Goal: Find specific page/section: Find specific page/section

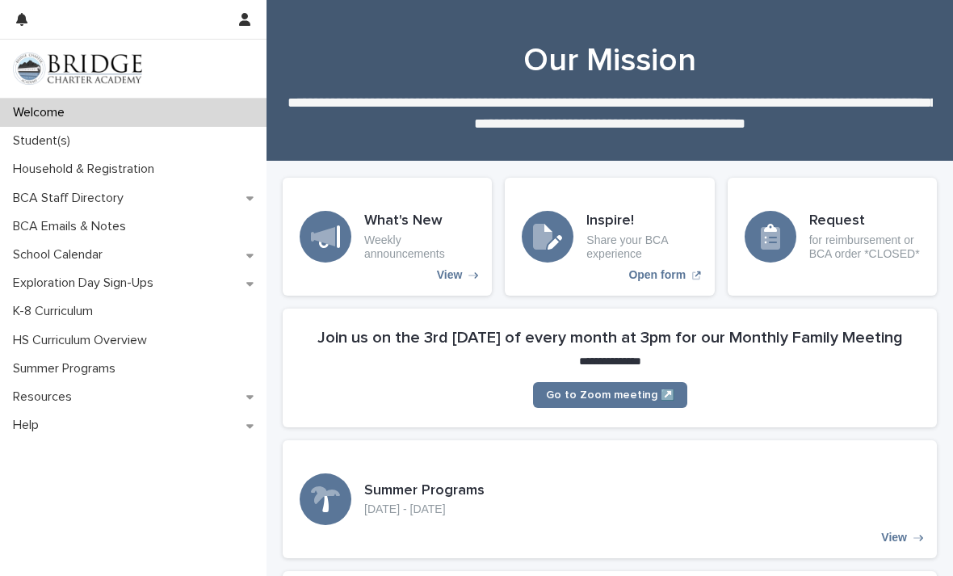
click at [79, 143] on p "Student(s)" at bounding box center [44, 140] width 77 height 15
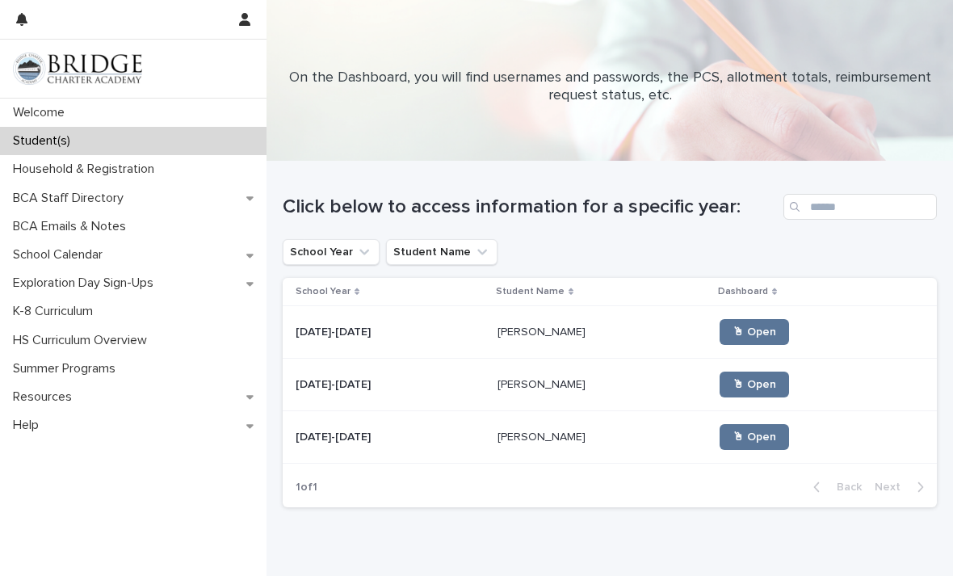
click at [732, 333] on span "🖱 Open" at bounding box center [754, 331] width 44 height 11
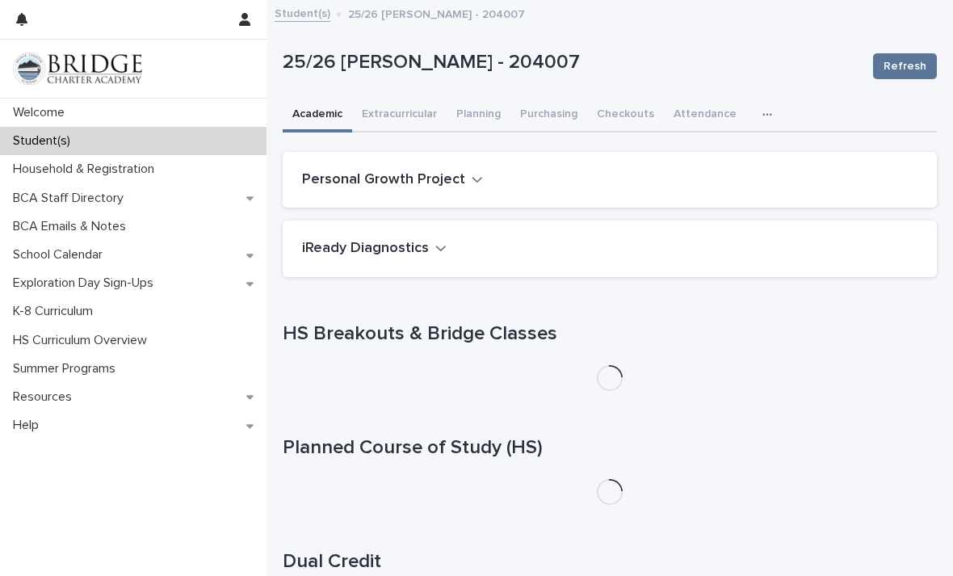
click at [752, 123] on button "button" at bounding box center [770, 114] width 36 height 32
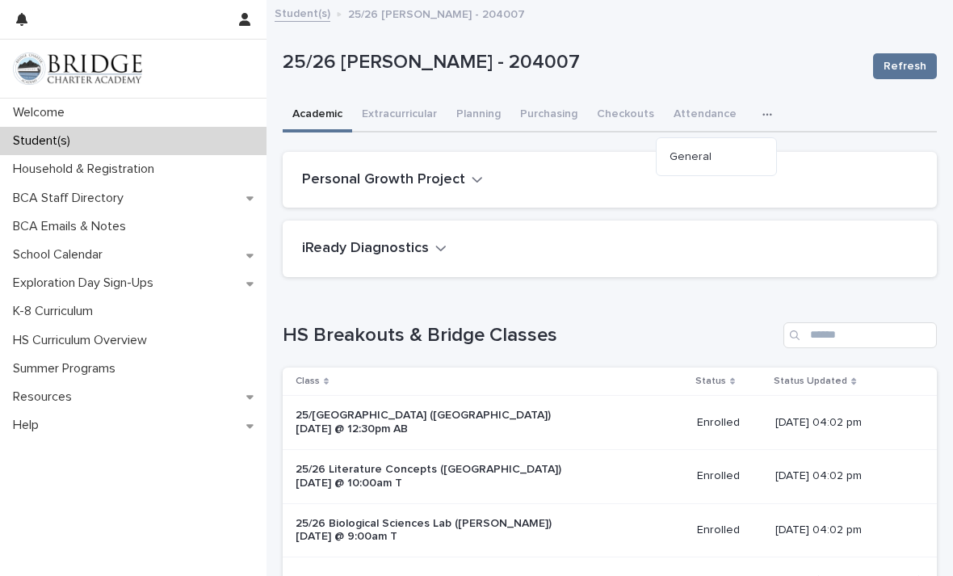
click at [721, 164] on button "General" at bounding box center [716, 157] width 107 height 24
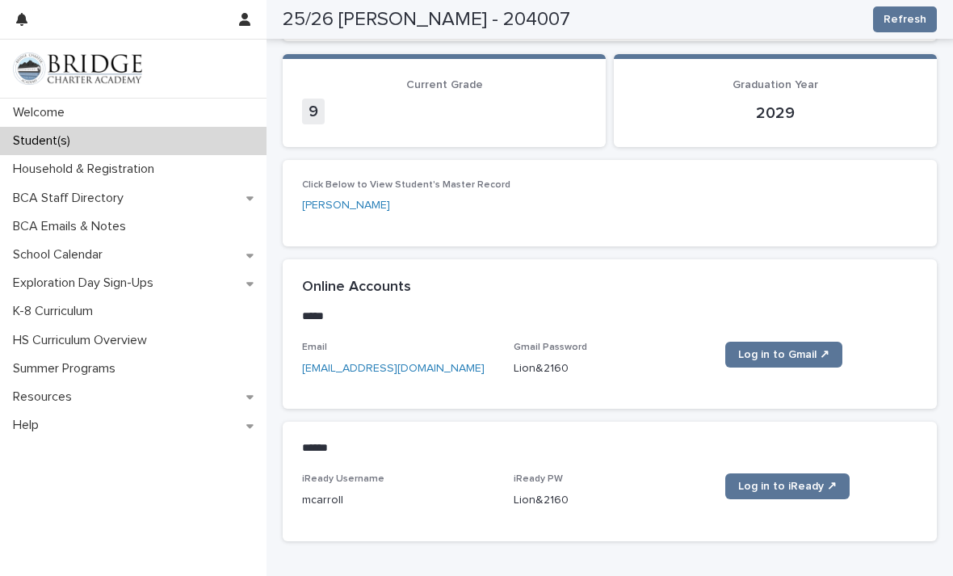
scroll to position [178, 0]
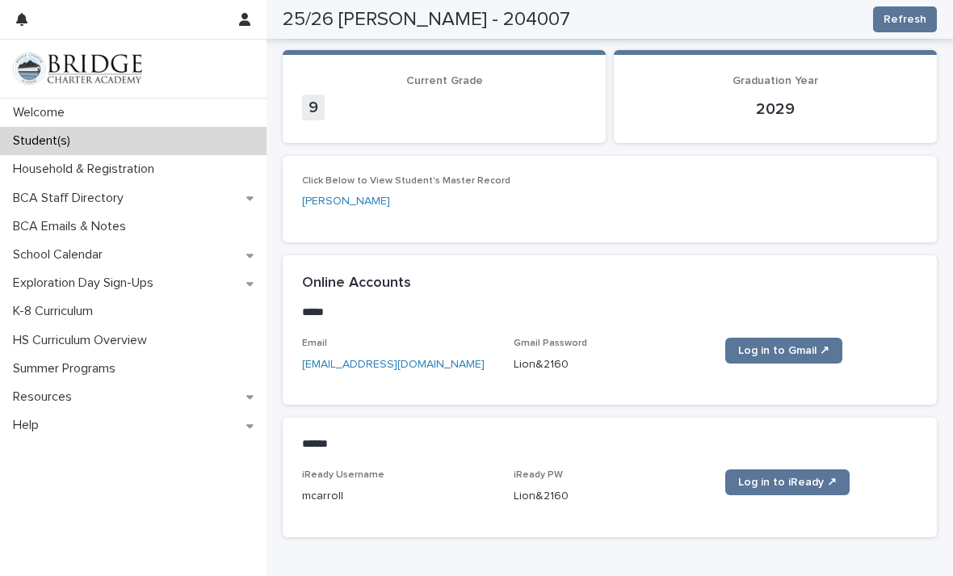
click at [801, 346] on span "Log in to Gmail ↗" at bounding box center [783, 350] width 91 height 11
